Goal: Check status: Check status

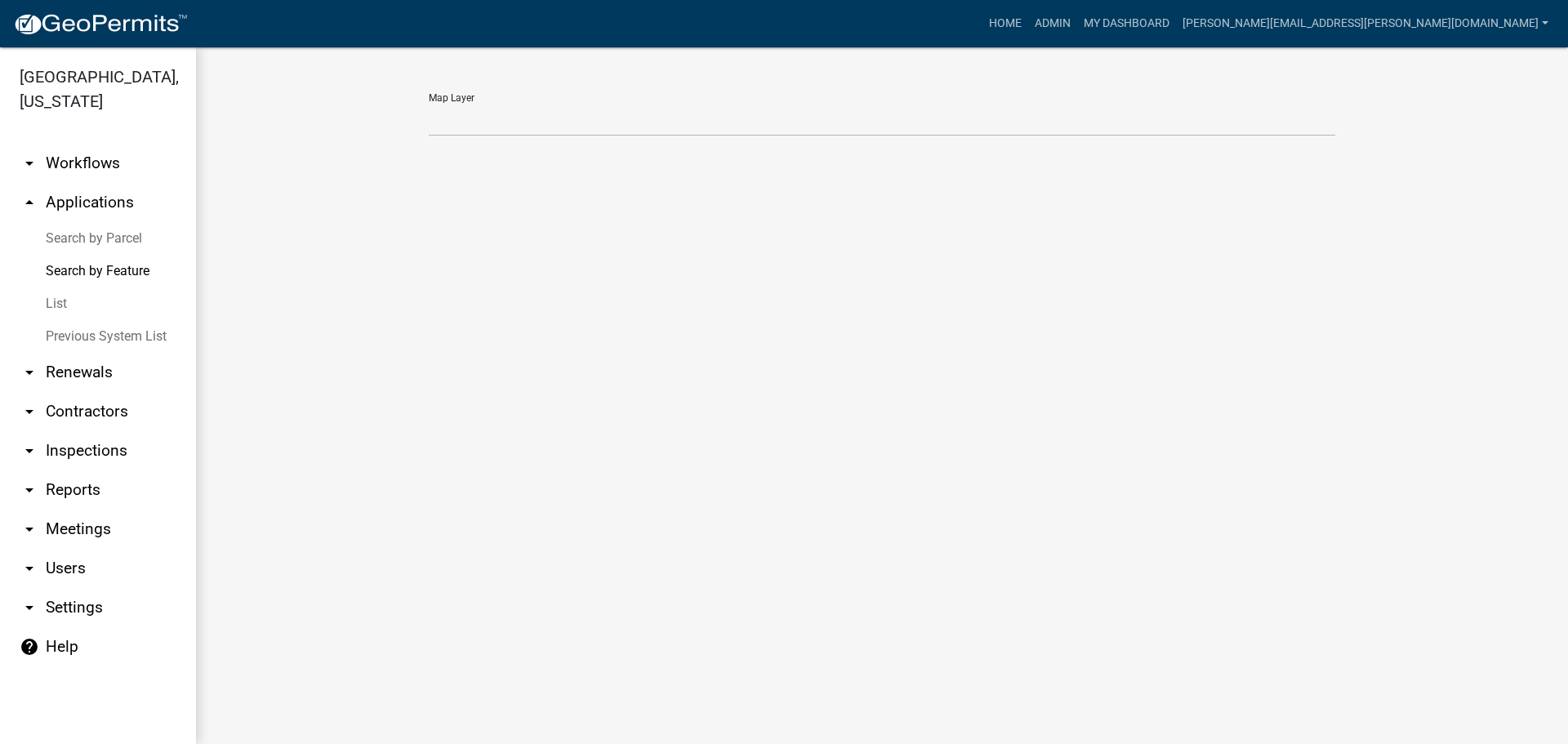
click at [53, 307] on link "List" at bounding box center [98, 304] width 196 height 33
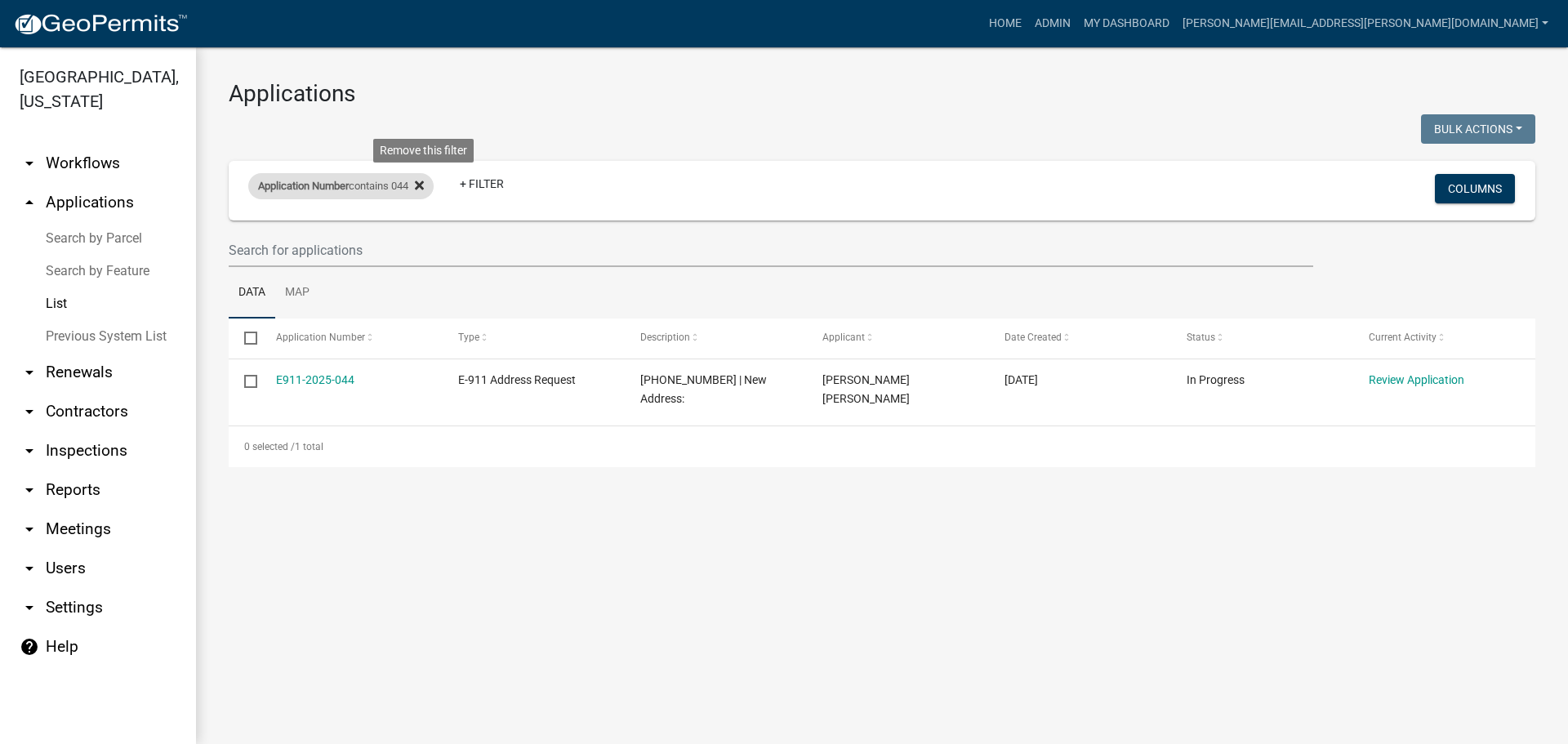
click at [424, 183] on icon at bounding box center [419, 185] width 9 height 13
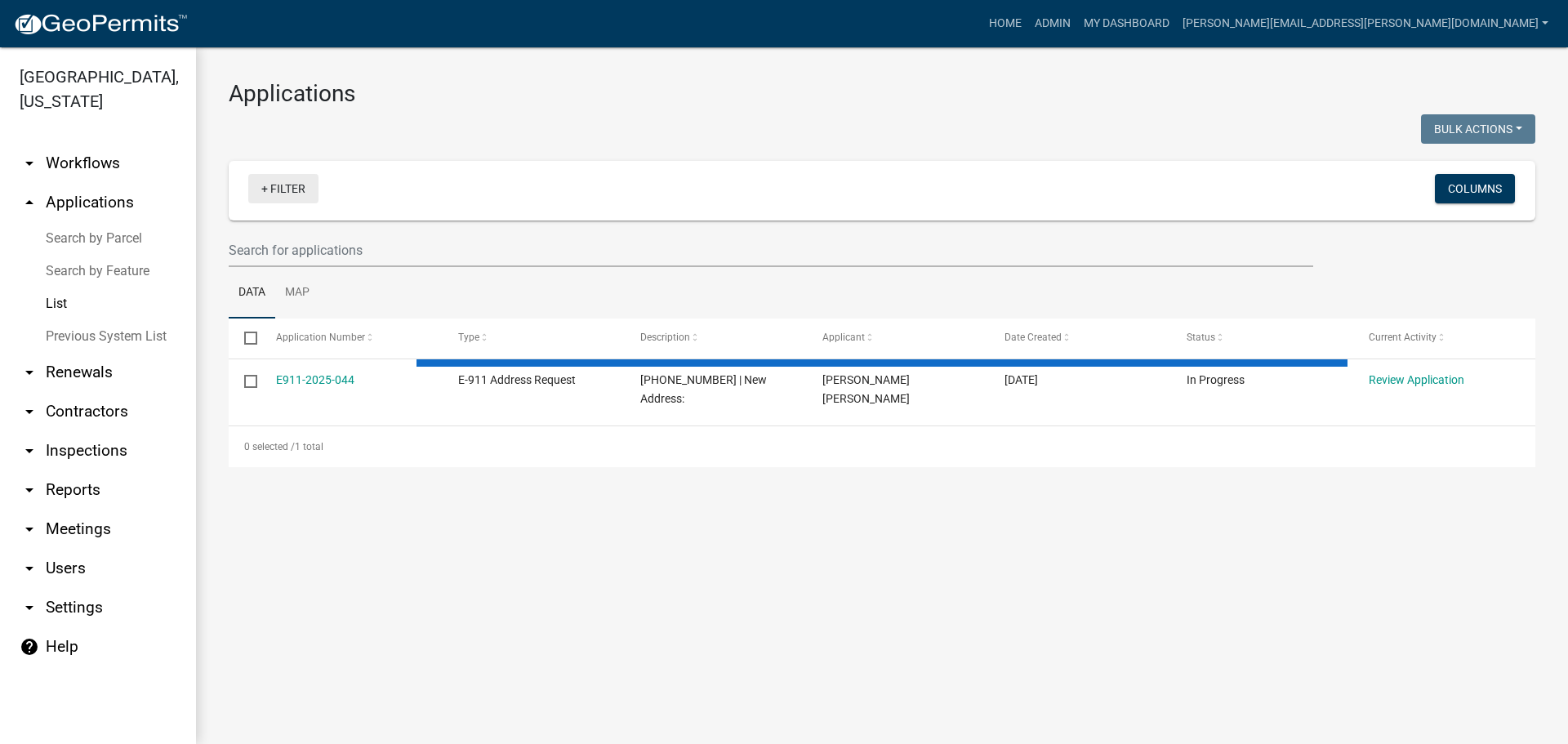
click at [306, 196] on link "+ Filter" at bounding box center [283, 188] width 70 height 30
select select "3: 100"
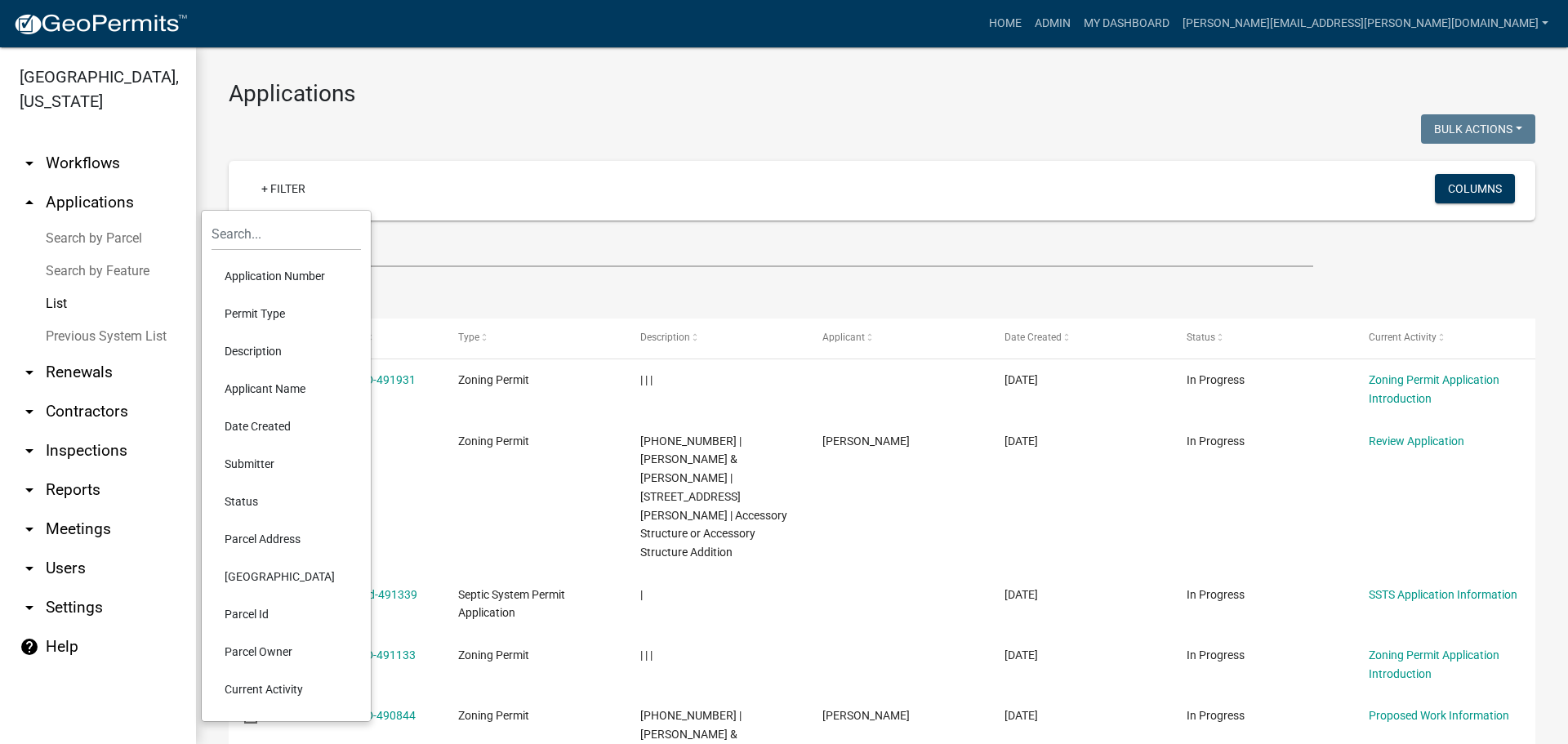
click at [265, 310] on li "Permit Type" at bounding box center [286, 313] width 150 height 37
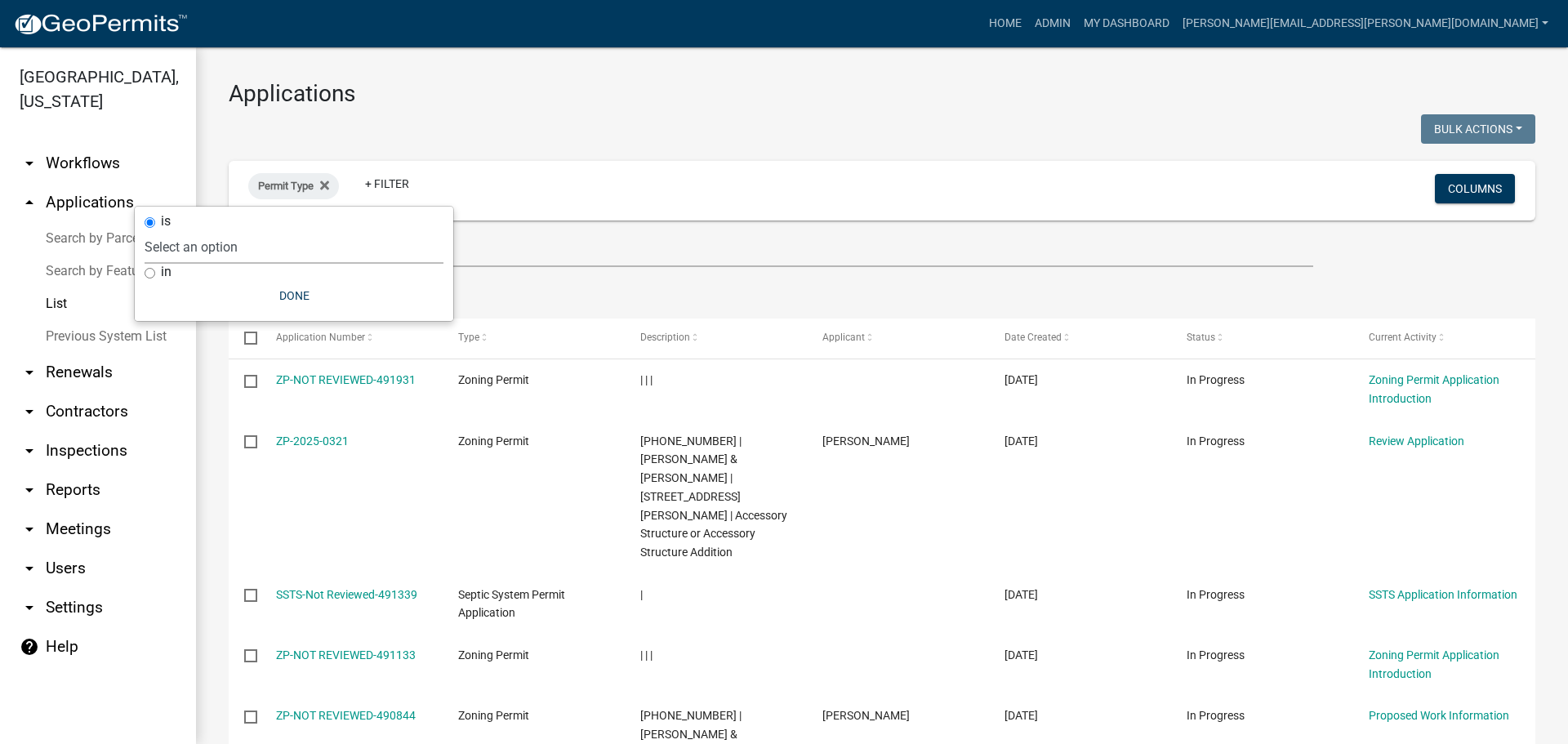
click at [240, 250] on select "Select an option Copy Of - Tax Data (Analyze available CAMA Fields) DRAFT - CUP…" at bounding box center [294, 247] width 299 height 34
select select "4ea715b7-1725-4cb7-82be-3d693945ff20"
click at [231, 231] on select "Select an option Copy Of - Tax Data (Analyze available CAMA Fields) DRAFT - CUP…" at bounding box center [294, 247] width 299 height 34
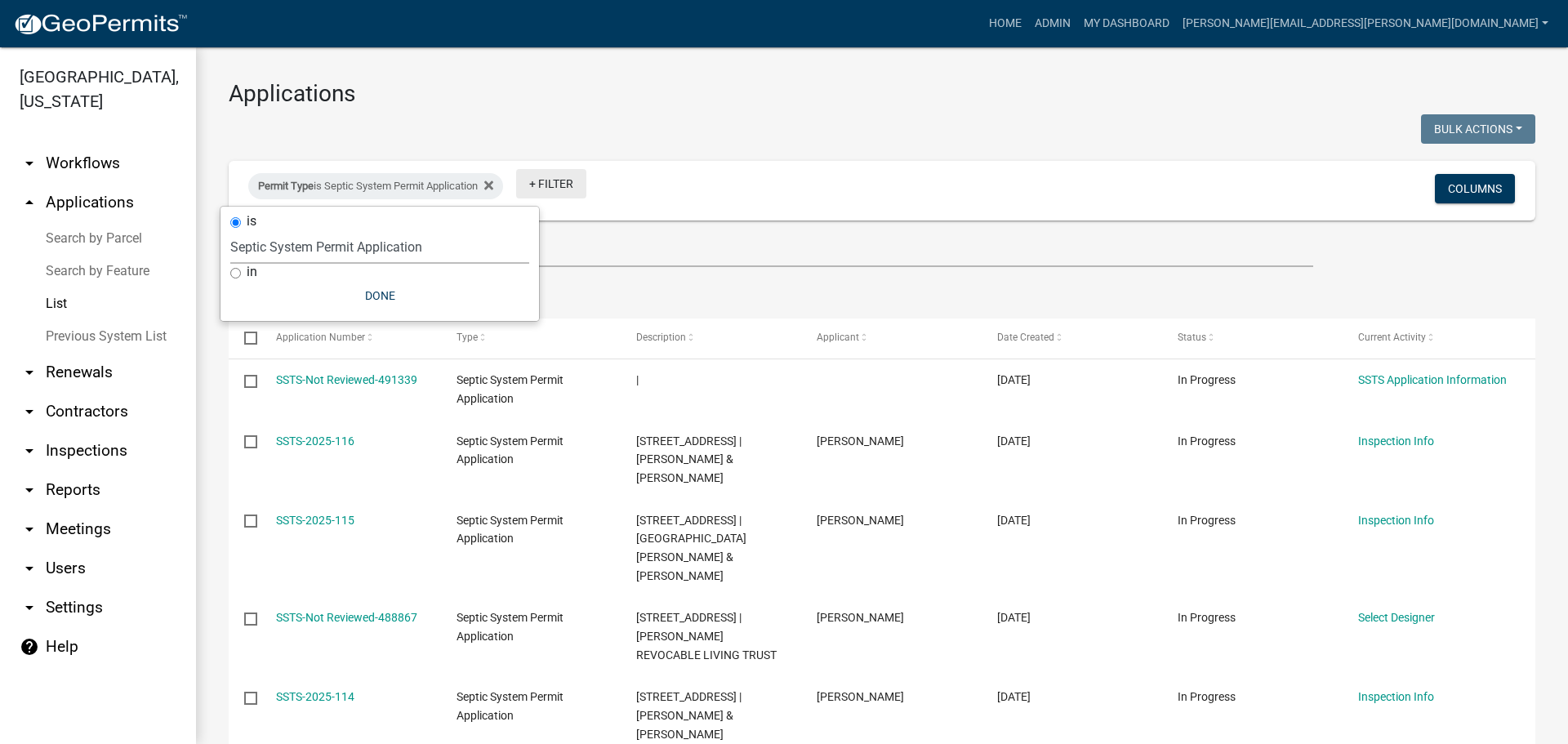
click at [554, 189] on link "+ Filter" at bounding box center [550, 184] width 70 height 30
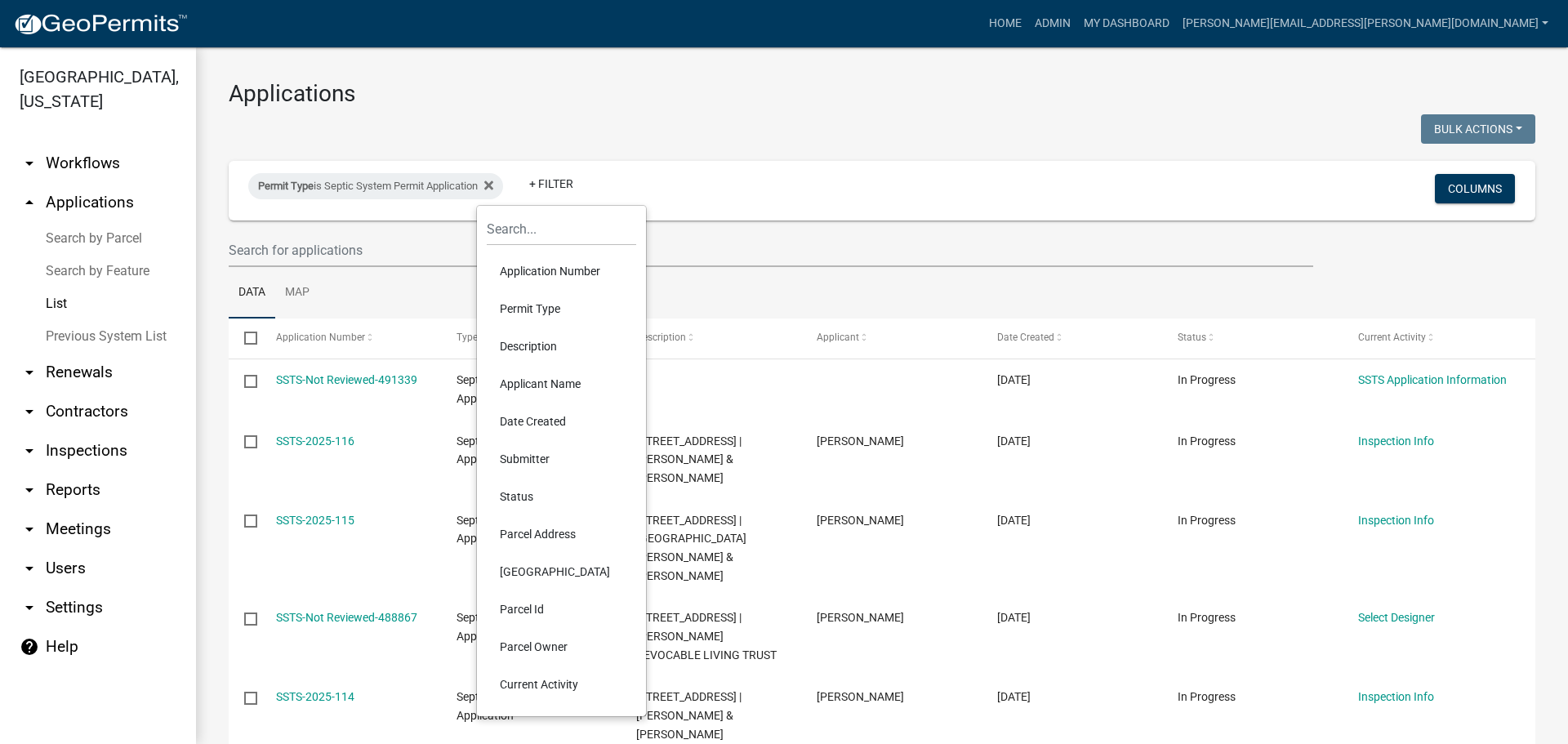
click at [530, 527] on li "Parcel Address" at bounding box center [561, 533] width 150 height 37
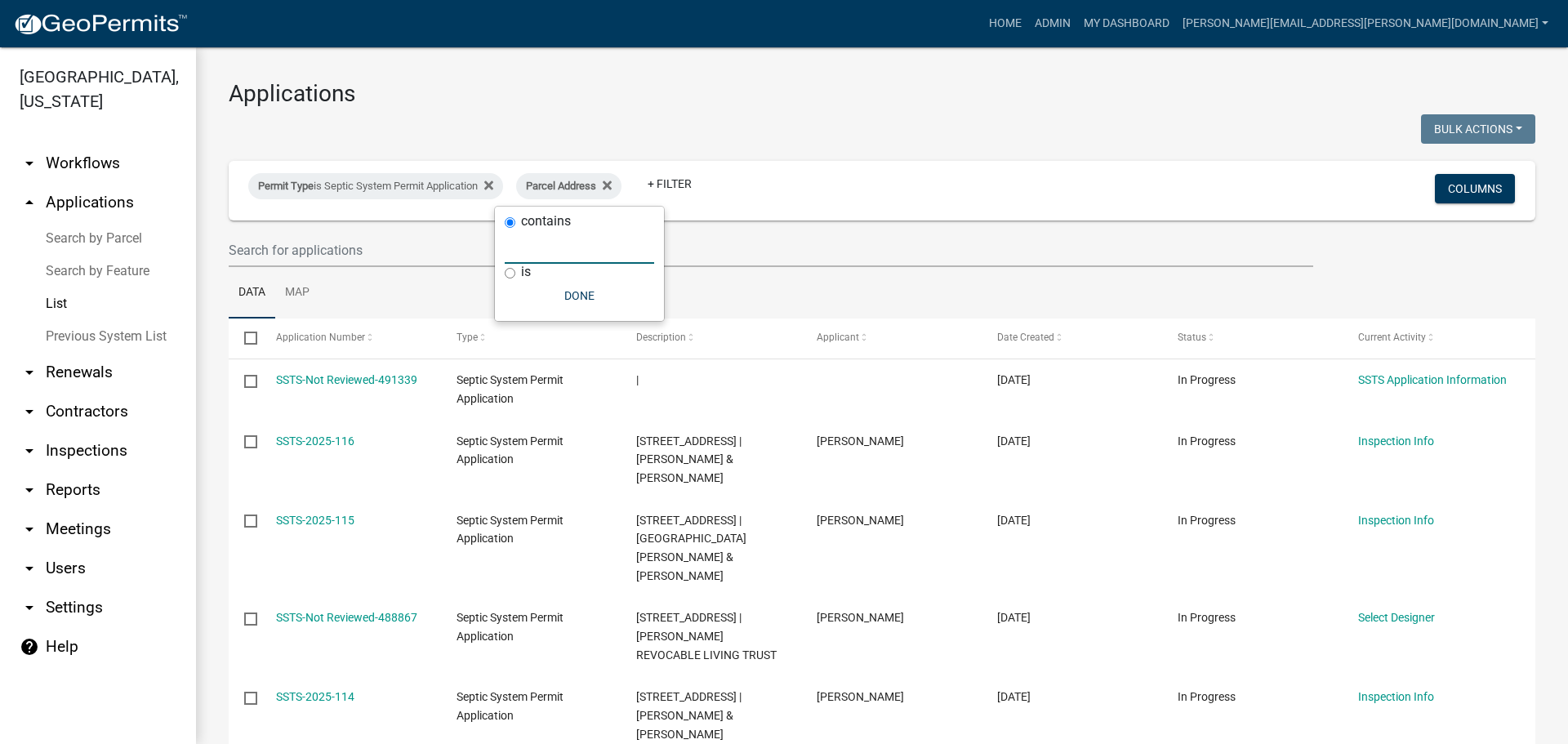
click at [536, 252] on input "text" at bounding box center [579, 247] width 150 height 34
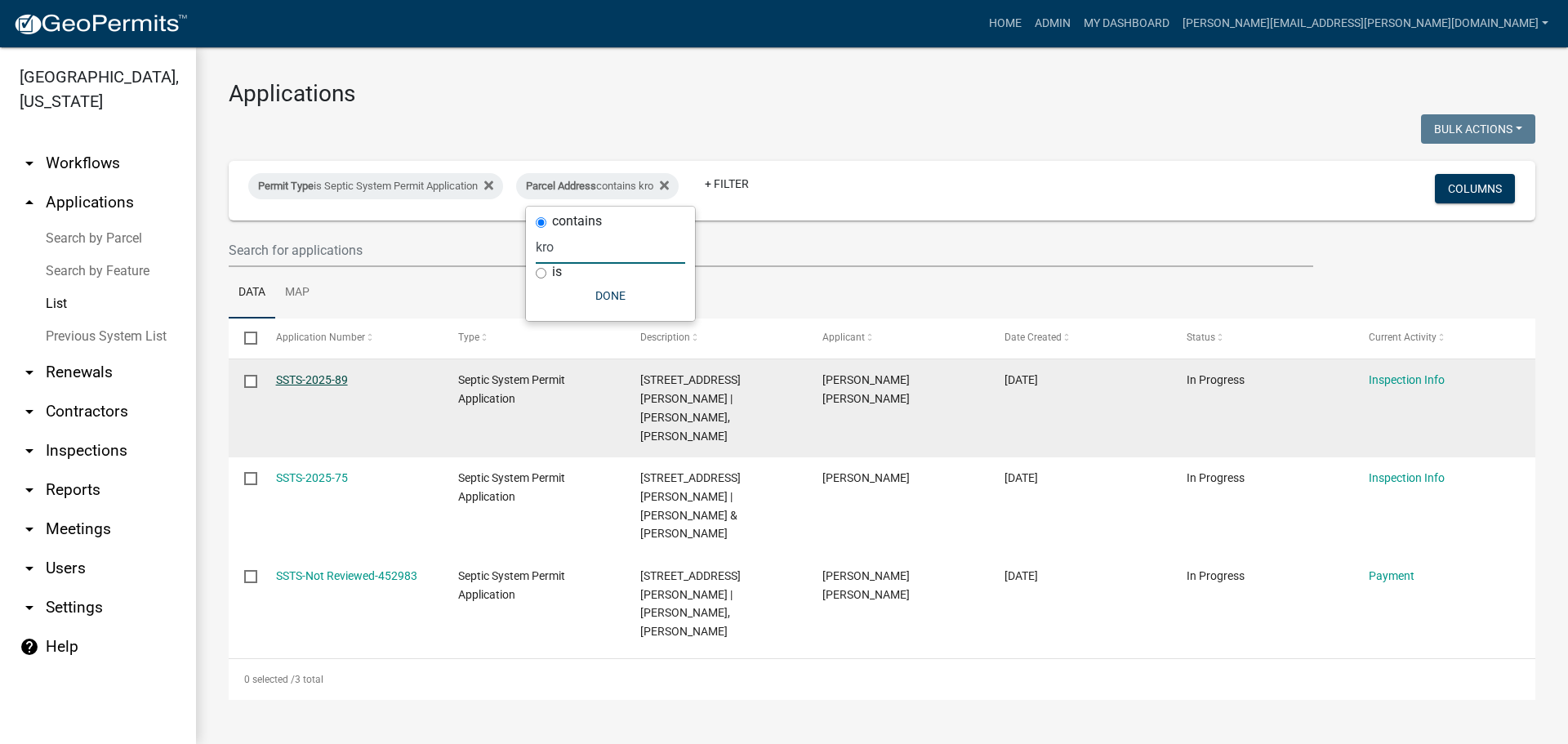
type input "kro"
click at [319, 381] on link "SSTS-2025-89" at bounding box center [312, 380] width 72 height 13
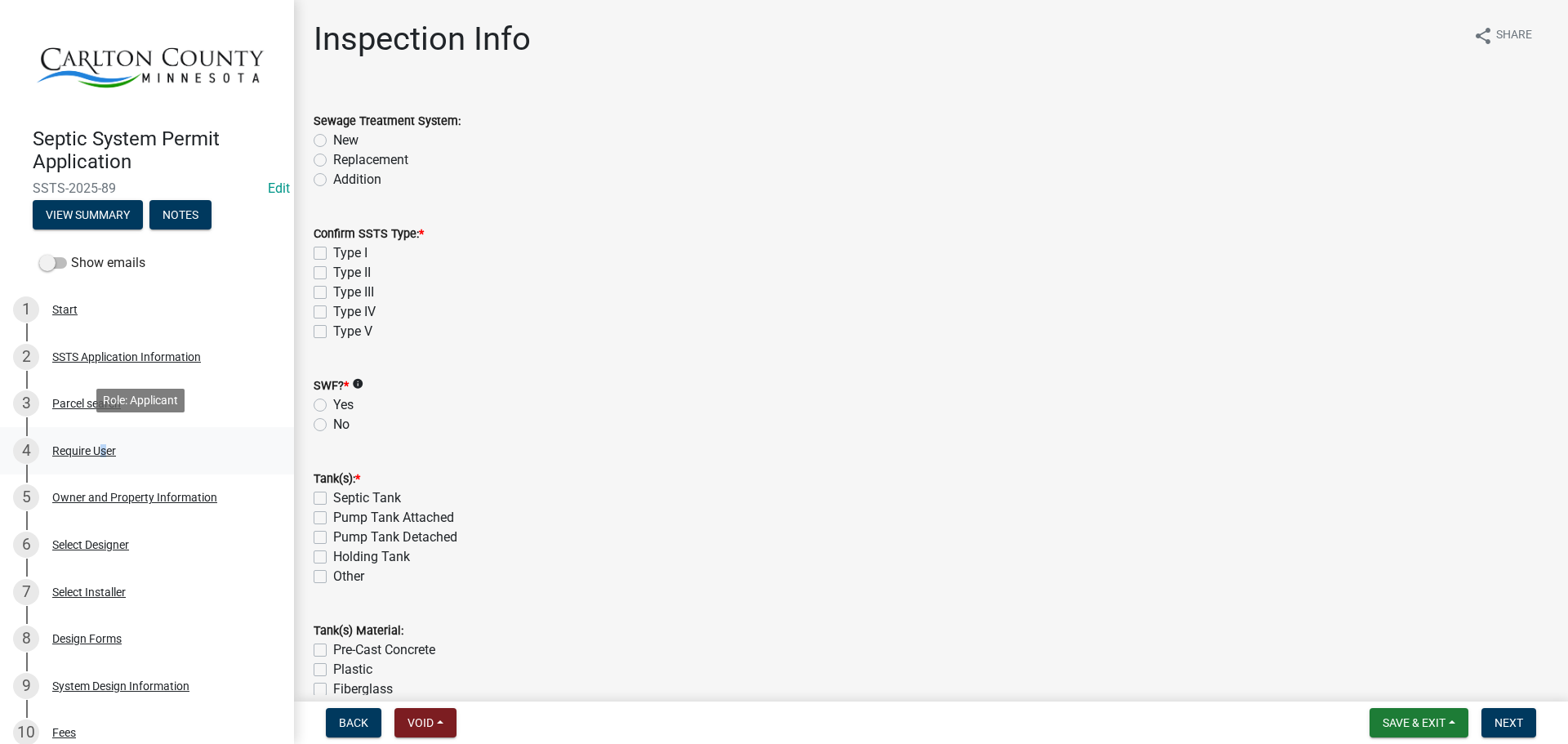
click at [99, 445] on div "Require User" at bounding box center [83, 451] width 64 height 12
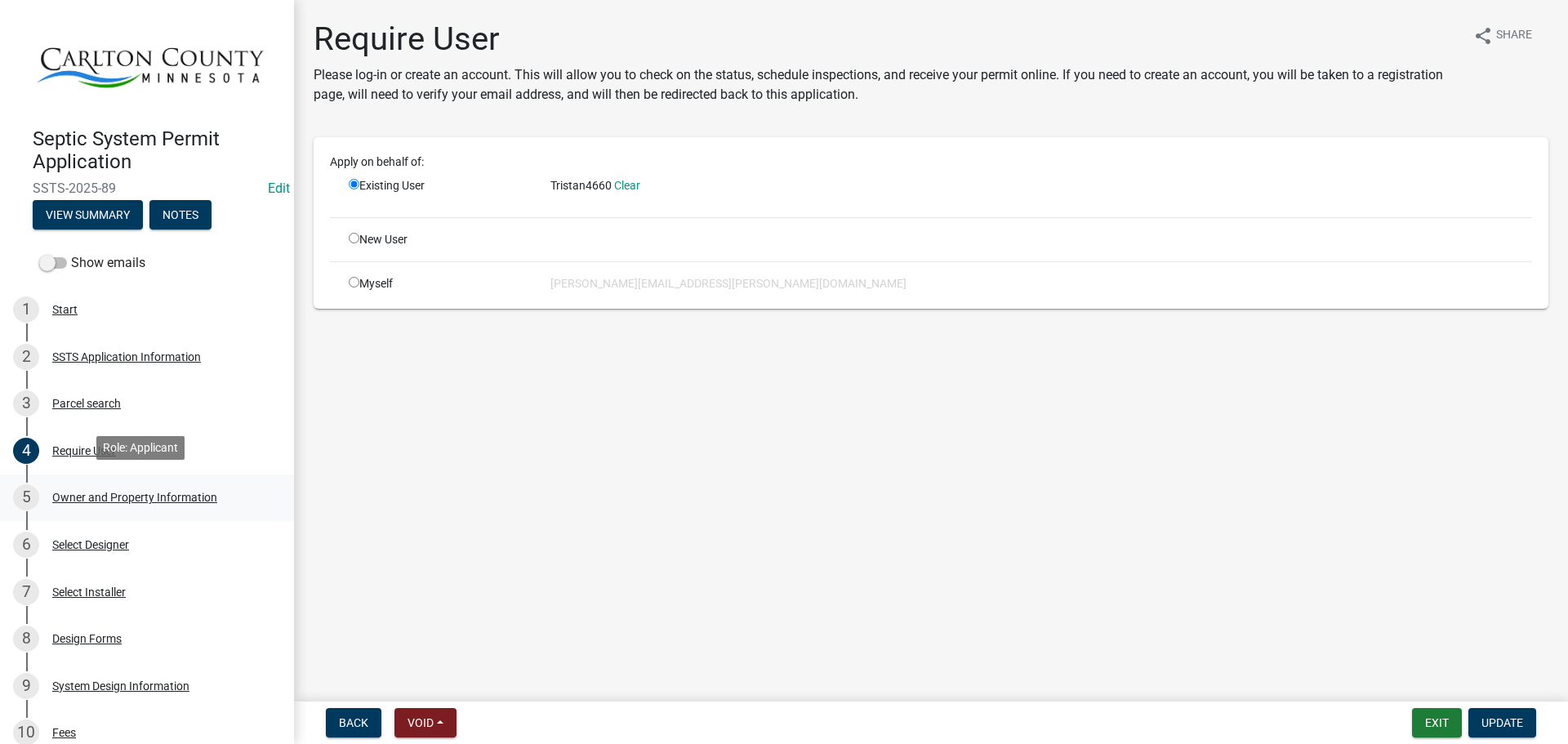
click at [72, 494] on div "Owner and Property Information" at bounding box center [135, 498] width 165 height 12
